Goal: Information Seeking & Learning: Check status

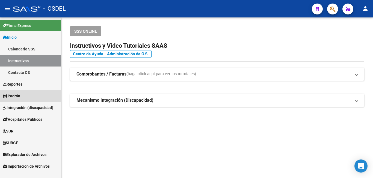
click at [29, 92] on link "Padrón" at bounding box center [30, 96] width 61 height 12
click at [17, 94] on span "Padrón" at bounding box center [11, 96] width 17 height 6
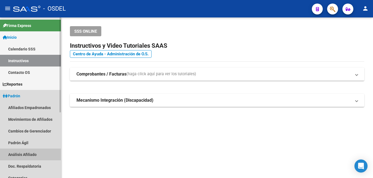
click at [32, 152] on link "Análisis Afiliado" at bounding box center [30, 155] width 61 height 12
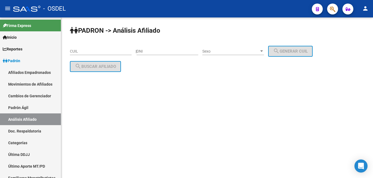
click at [160, 50] on input "DNI" at bounding box center [168, 51] width 62 height 5
type input "27463667"
click at [247, 46] on div "Sexo Sexo" at bounding box center [233, 49] width 62 height 11
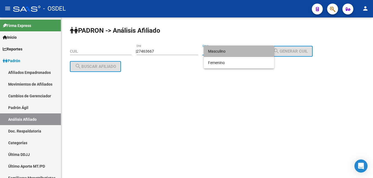
click at [253, 46] on span "Masculino" at bounding box center [239, 51] width 62 height 11
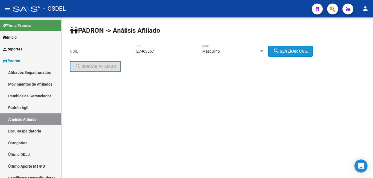
click at [295, 48] on button "search Generar CUIL" at bounding box center [290, 51] width 45 height 11
type input "20-27463667-0"
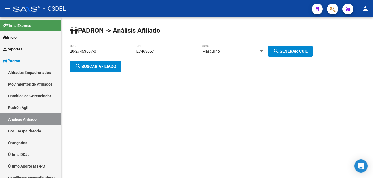
drag, startPoint x: 108, startPoint y: 57, endPoint x: 109, endPoint y: 59, distance: 2.7
click at [108, 57] on div "20-27463667-0 CUIL" at bounding box center [101, 52] width 62 height 16
click at [112, 66] on span "search Buscar afiliado" at bounding box center [95, 66] width 41 height 5
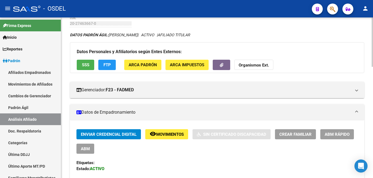
scroll to position [56, 0]
